Goal: Information Seeking & Learning: Understand process/instructions

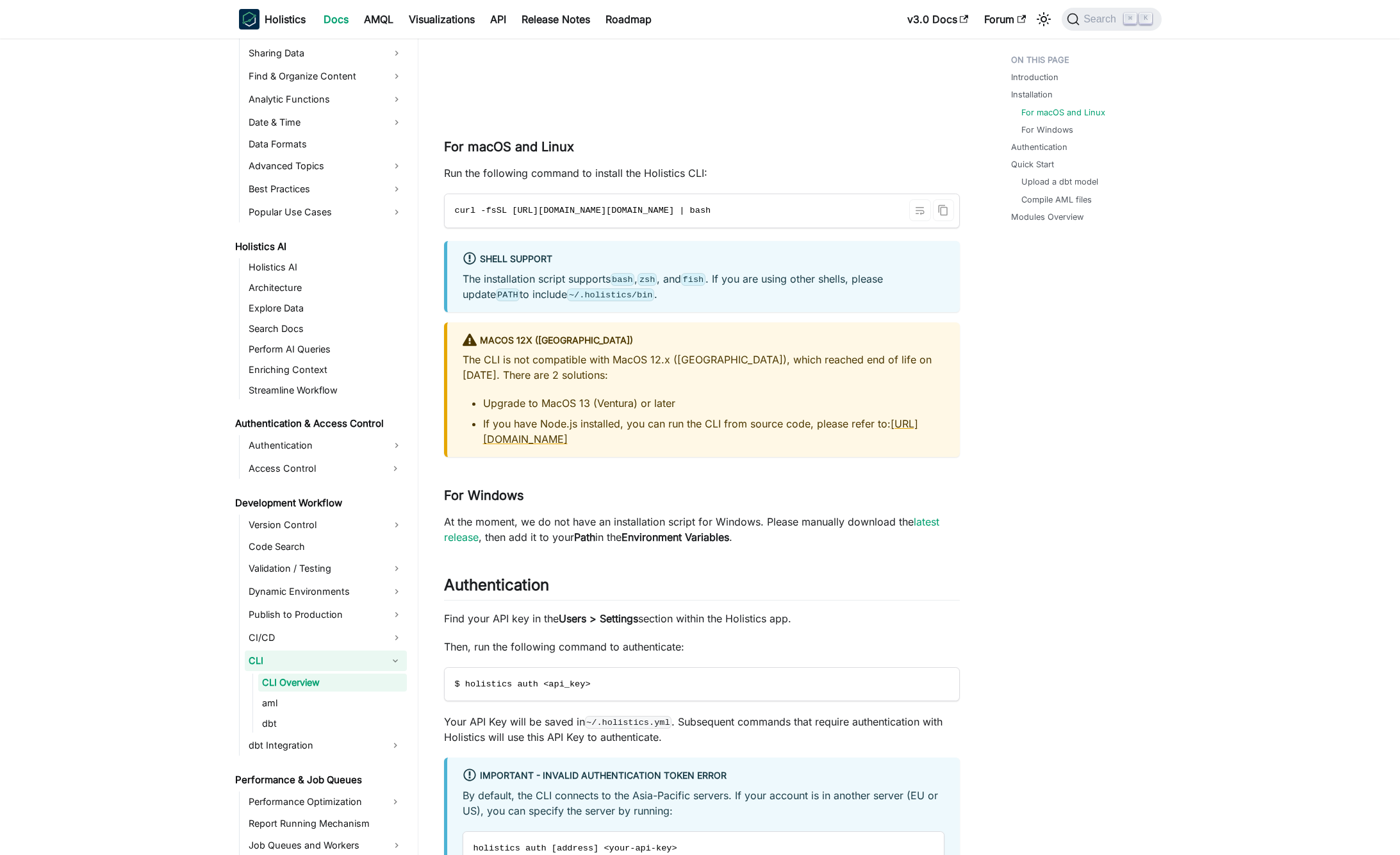
scroll to position [0, 54]
click at [941, 214] on icon "Copy code to clipboard" at bounding box center [944, 211] width 9 height 11
drag, startPoint x: 698, startPoint y: 227, endPoint x: 566, endPoint y: 220, distance: 132.2
click at [565, 220] on code "curl -fsSL https://raw.githubusercontent.com/holistics/holistics-cli/refs/heads…" at bounding box center [700, 211] width 512 height 33
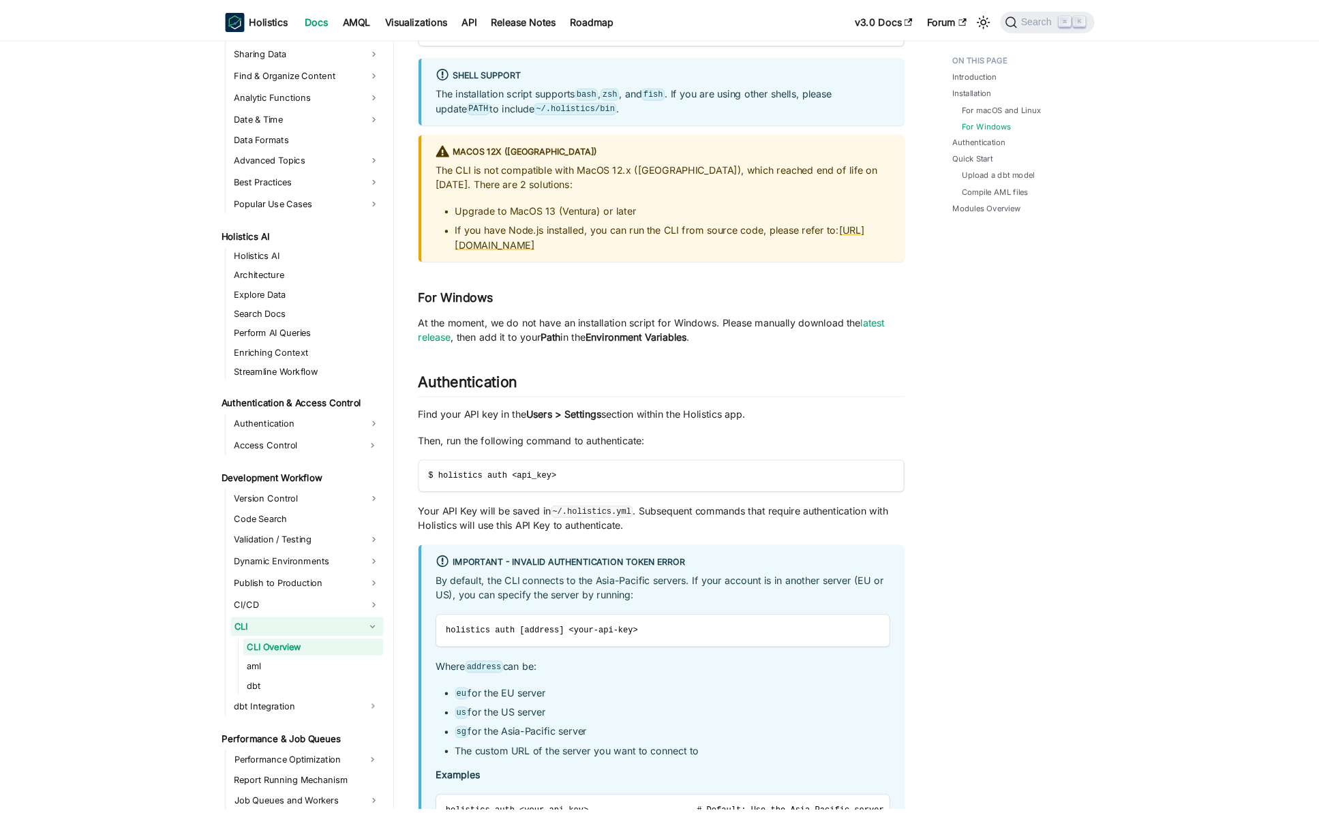
scroll to position [1097, 0]
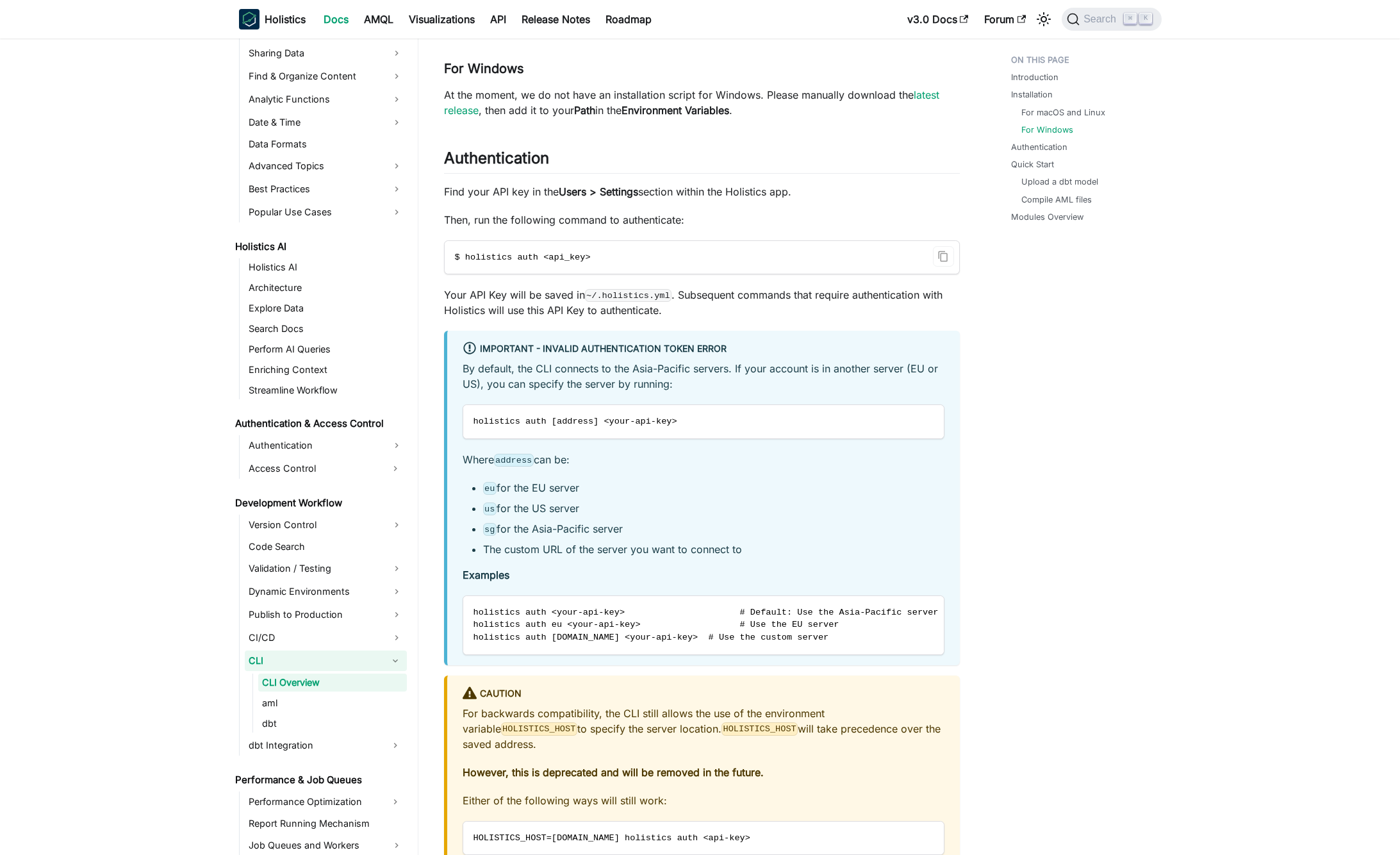
click at [489, 261] on span "$ holistics auth <api_key>" at bounding box center [523, 258] width 136 height 9
copy span "holistics"
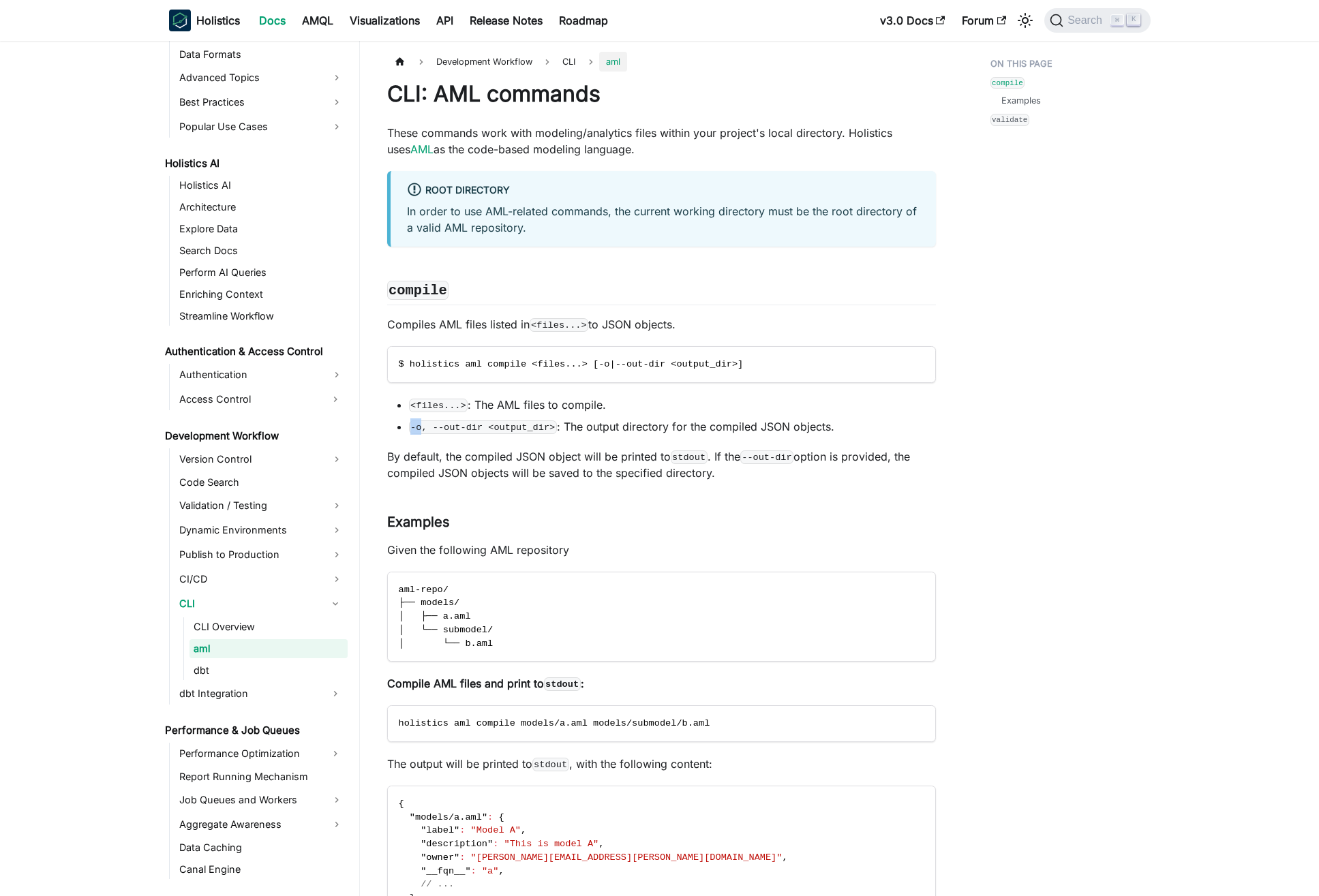
drag, startPoint x: 411, startPoint y: 429, endPoint x: 420, endPoint y: 429, distance: 8.9
click at [420, 429] on code "-o, --out-dir <output_dir>" at bounding box center [483, 428] width 148 height 14
copy code "-o"
drag, startPoint x: 411, startPoint y: 430, endPoint x: 420, endPoint y: 430, distance: 8.9
click at [420, 430] on code "-o, --out-dir <output_dir>" at bounding box center [483, 428] width 148 height 14
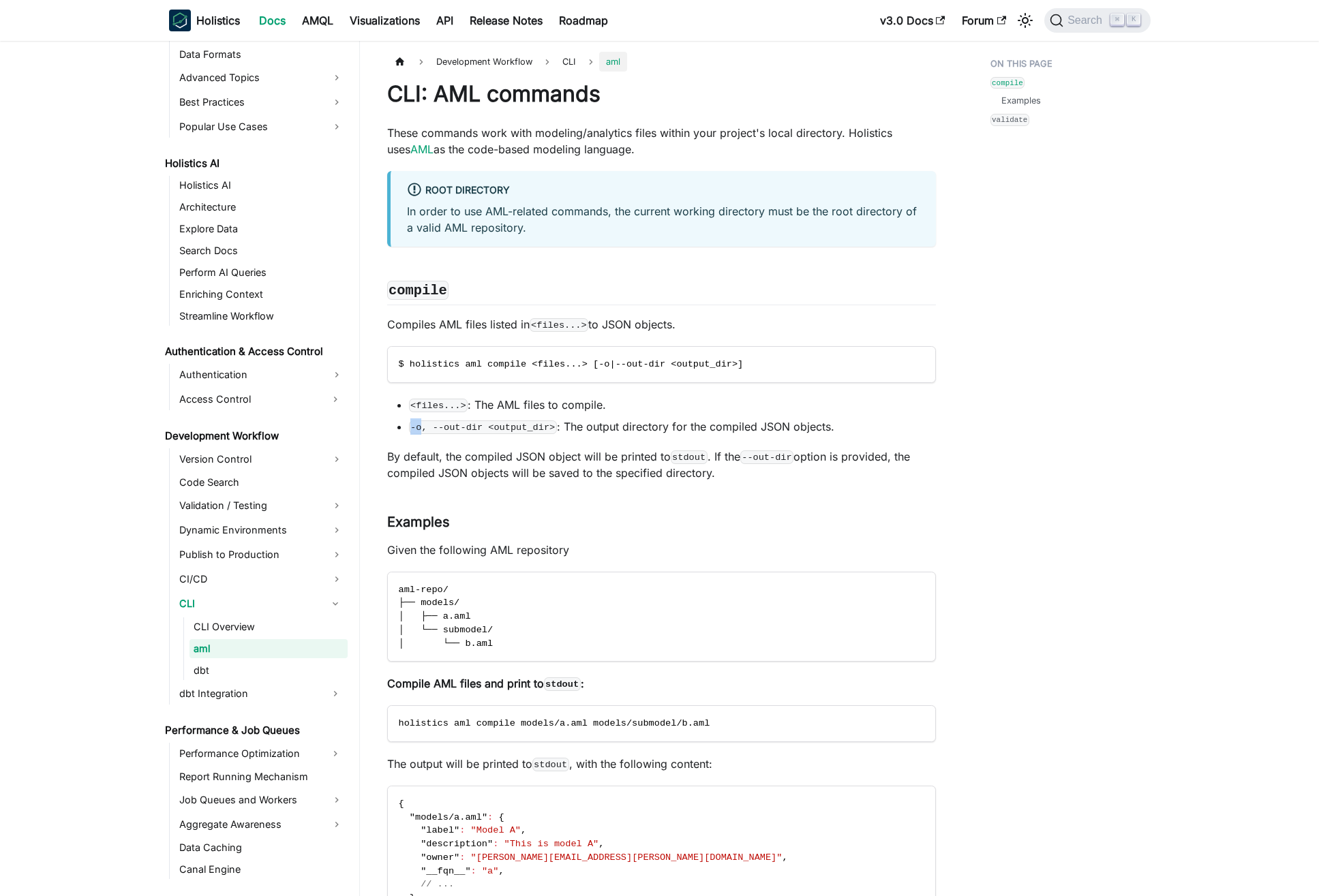
copy code "-o"
click at [473, 406] on li "<files...> : The AML files to compile." at bounding box center [672, 405] width 527 height 16
click at [456, 288] on link "​" at bounding box center [457, 289] width 16 height 20
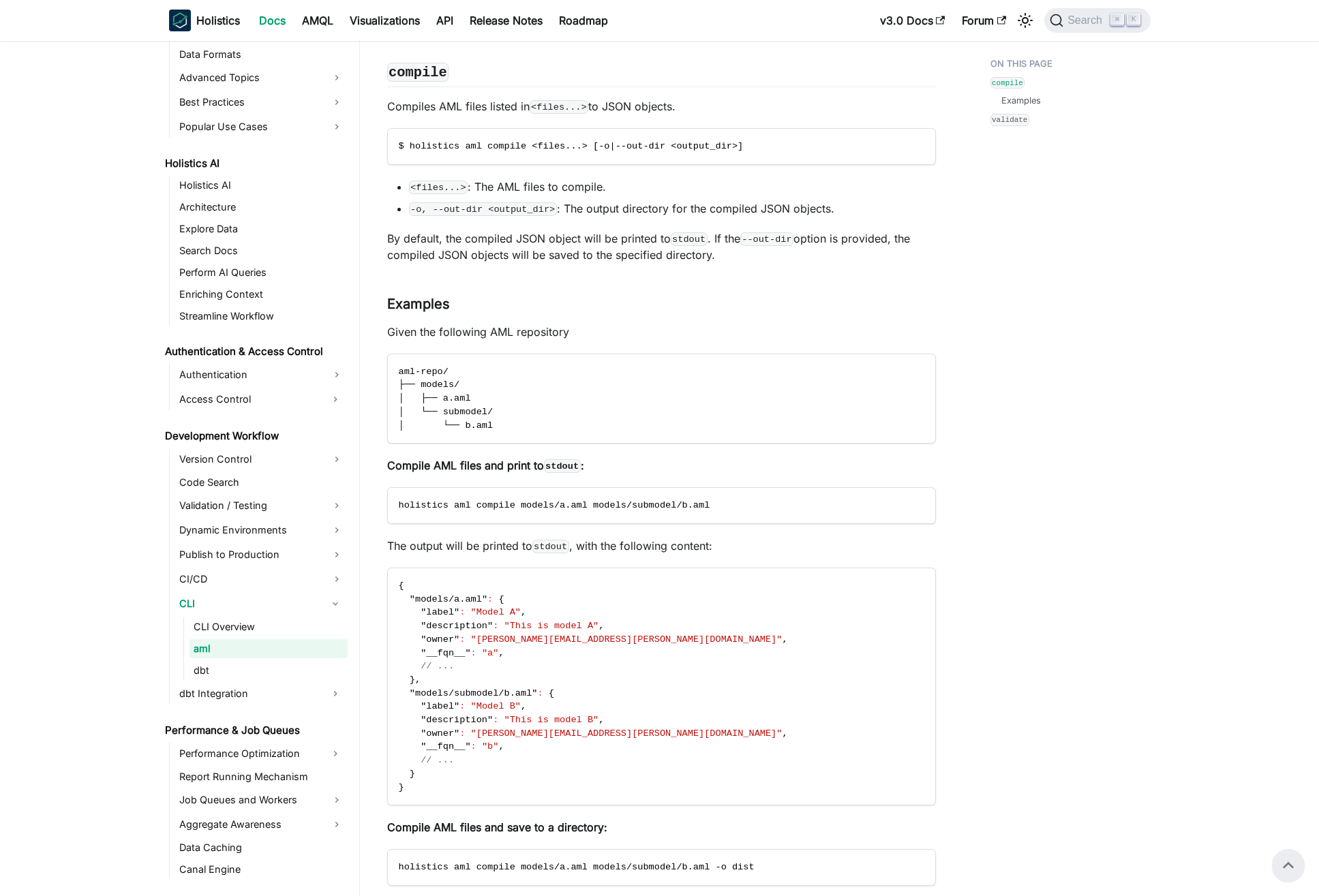
scroll to position [204, 0]
